Goal: Task Accomplishment & Management: Complete application form

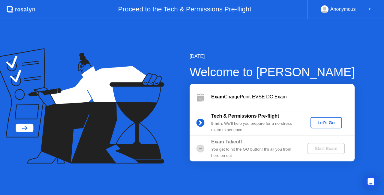
click at [325, 122] on div "Let's Go" at bounding box center [326, 122] width 27 height 5
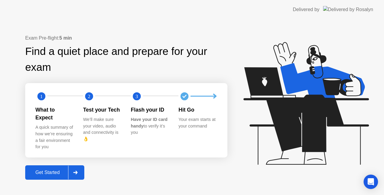
click at [78, 171] on icon at bounding box center [75, 173] width 5 height 4
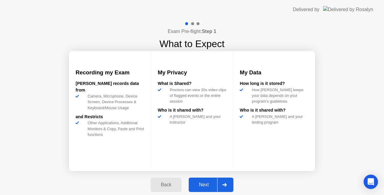
click at [224, 184] on icon at bounding box center [225, 185] width 5 height 4
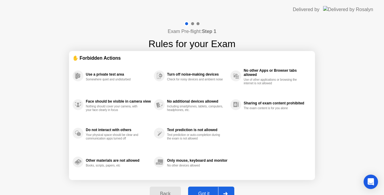
click at [229, 190] on div at bounding box center [225, 194] width 14 height 14
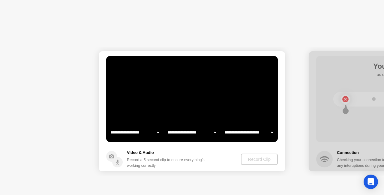
select select "**********"
select select "*******"
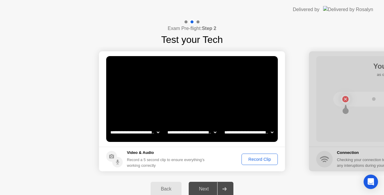
click at [261, 158] on div "Record Clip" at bounding box center [260, 159] width 32 height 5
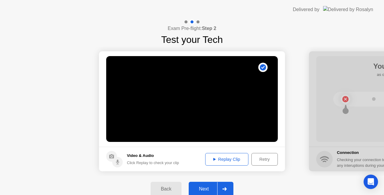
click at [225, 188] on icon at bounding box center [225, 189] width 5 height 4
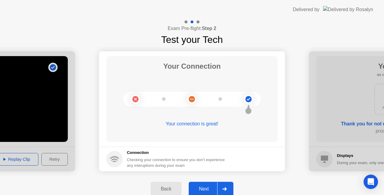
click at [226, 187] on icon at bounding box center [225, 189] width 5 height 4
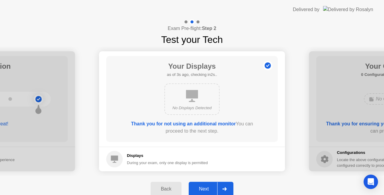
click at [226, 187] on icon at bounding box center [225, 189] width 5 height 4
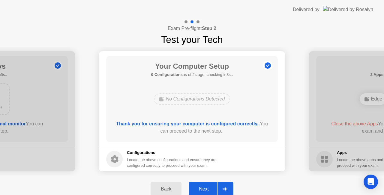
click at [226, 187] on icon at bounding box center [225, 189] width 5 height 4
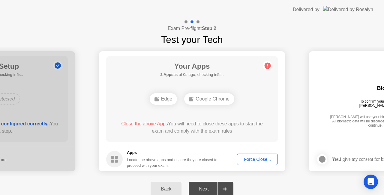
click at [255, 158] on div "Force Close..." at bounding box center [257, 159] width 37 height 5
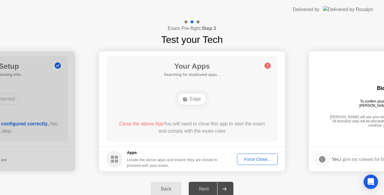
click at [256, 155] on button "Force Close..." at bounding box center [257, 159] width 41 height 11
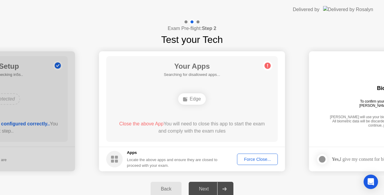
click at [252, 158] on div "Force Close..." at bounding box center [257, 159] width 37 height 5
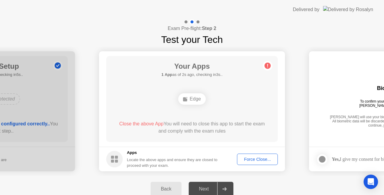
click at [251, 158] on div "Force Close..." at bounding box center [257, 159] width 37 height 5
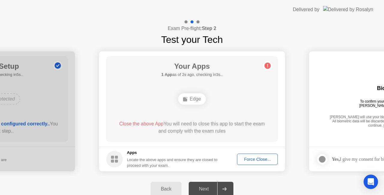
click at [254, 159] on div "Force Close..." at bounding box center [257, 159] width 37 height 5
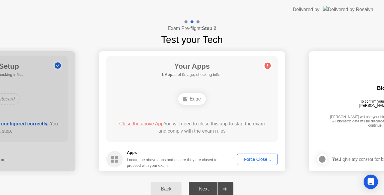
click at [252, 158] on div "Force Close..." at bounding box center [257, 159] width 37 height 5
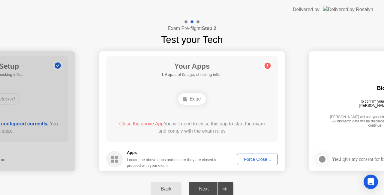
click at [256, 157] on div "Force Close..." at bounding box center [257, 159] width 37 height 5
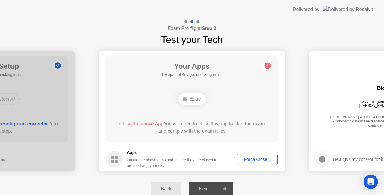
click at [250, 159] on div "Force Close..." at bounding box center [257, 159] width 37 height 5
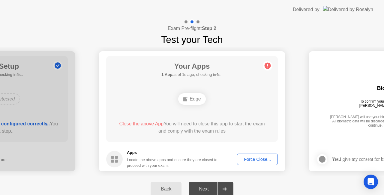
click at [253, 156] on button "Force Close..." at bounding box center [257, 159] width 41 height 11
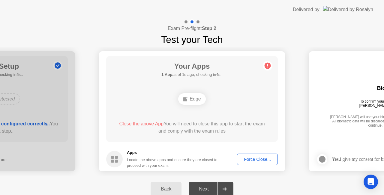
click at [252, 158] on div "Force Close..." at bounding box center [257, 159] width 37 height 5
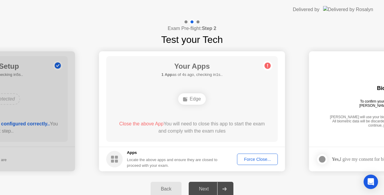
click at [259, 159] on div "Force Close..." at bounding box center [257, 159] width 37 height 5
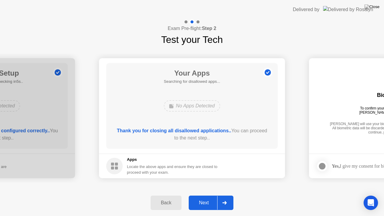
click at [225, 195] on icon at bounding box center [225, 203] width 5 height 4
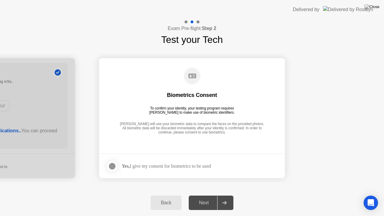
click at [168, 195] on div "Back" at bounding box center [166, 202] width 27 height 5
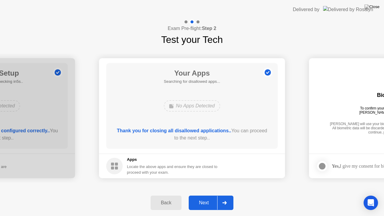
click at [223, 195] on icon at bounding box center [225, 203] width 5 height 4
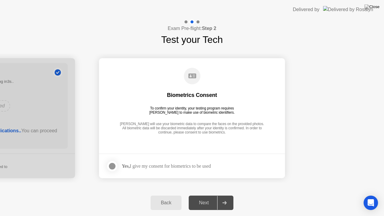
click at [113, 165] on div at bounding box center [112, 166] width 7 height 7
click at [222, 195] on div at bounding box center [224, 203] width 14 height 14
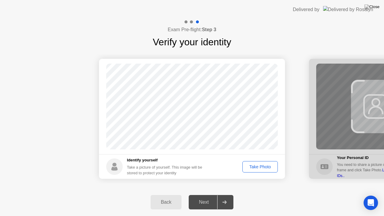
click at [259, 165] on div "Take Photo" at bounding box center [260, 167] width 31 height 5
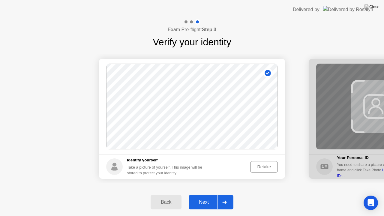
click at [225, 195] on icon at bounding box center [225, 203] width 5 height 4
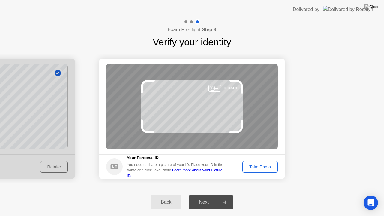
click at [257, 166] on div "Take Photo" at bounding box center [260, 167] width 31 height 5
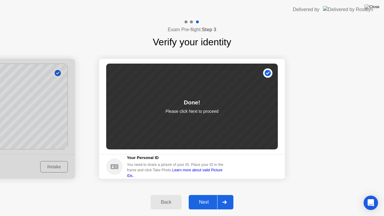
click at [224, 195] on div at bounding box center [224, 202] width 14 height 14
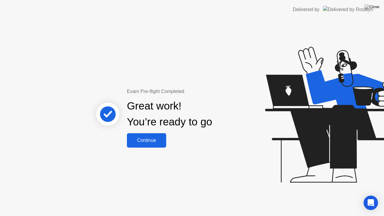
click at [153, 132] on div "Great work! You’re ready to go" at bounding box center [170, 114] width 162 height 38
click at [150, 139] on div "Continue" at bounding box center [147, 140] width 36 height 5
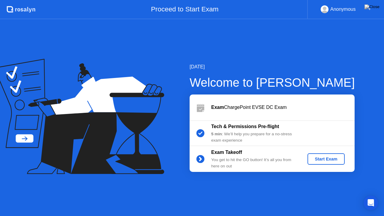
click at [330, 157] on div "Start Exam" at bounding box center [326, 159] width 32 height 5
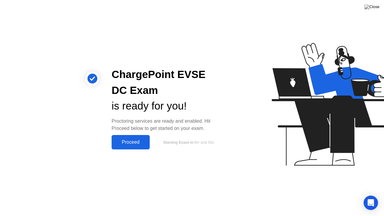
click at [133, 140] on div "Proceed" at bounding box center [131, 142] width 35 height 5
